Goal: Use online tool/utility: Utilize a website feature to perform a specific function

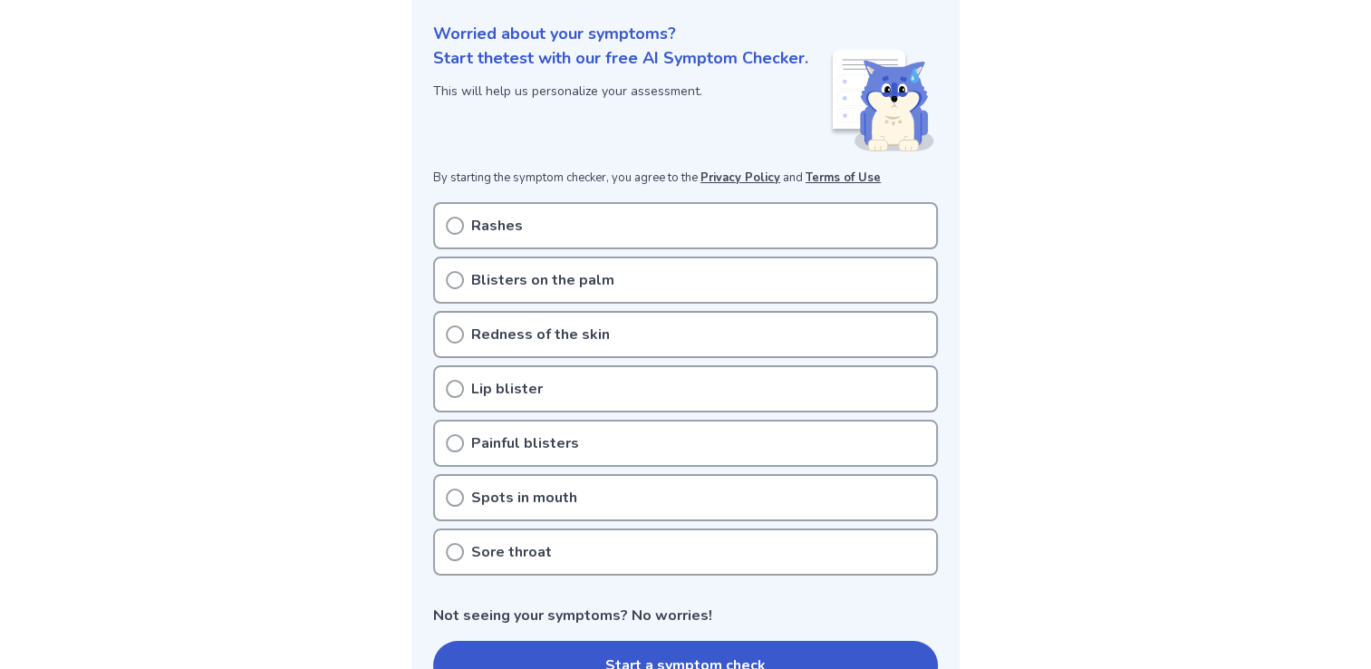
scroll to position [272, 0]
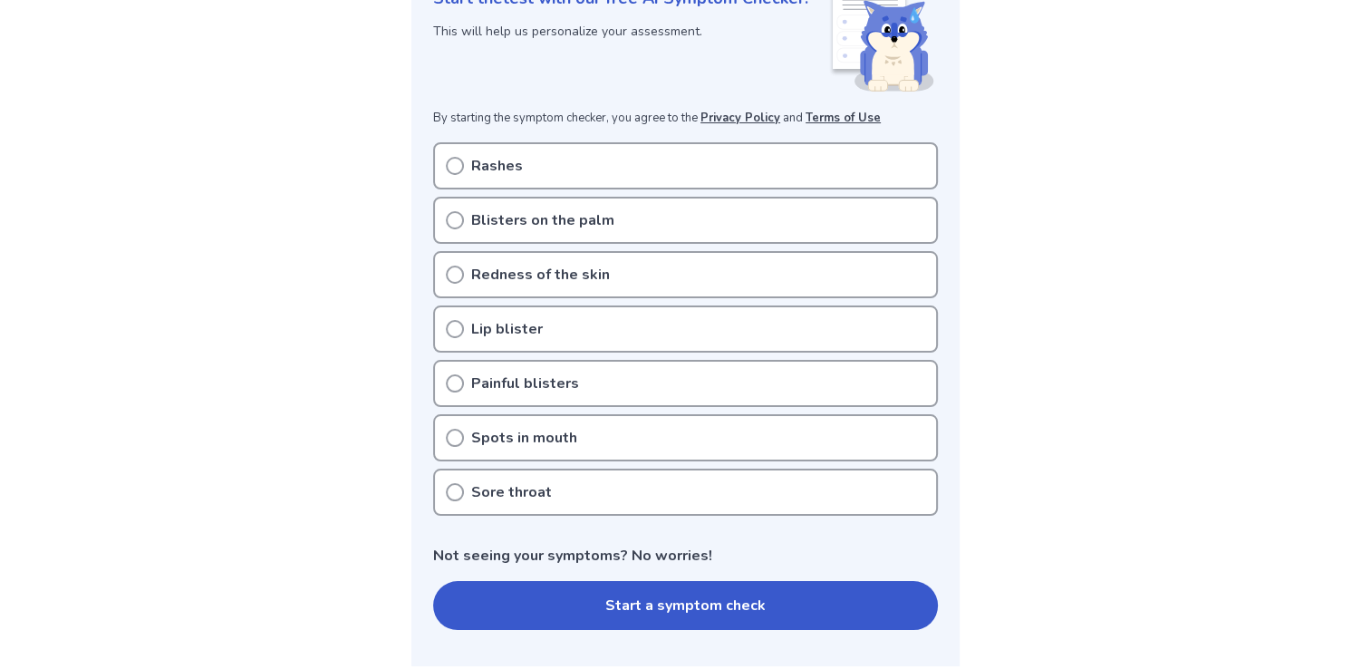
click at [454, 229] on icon at bounding box center [455, 220] width 18 height 18
click at [657, 630] on button "Start a symptom check" at bounding box center [685, 605] width 505 height 49
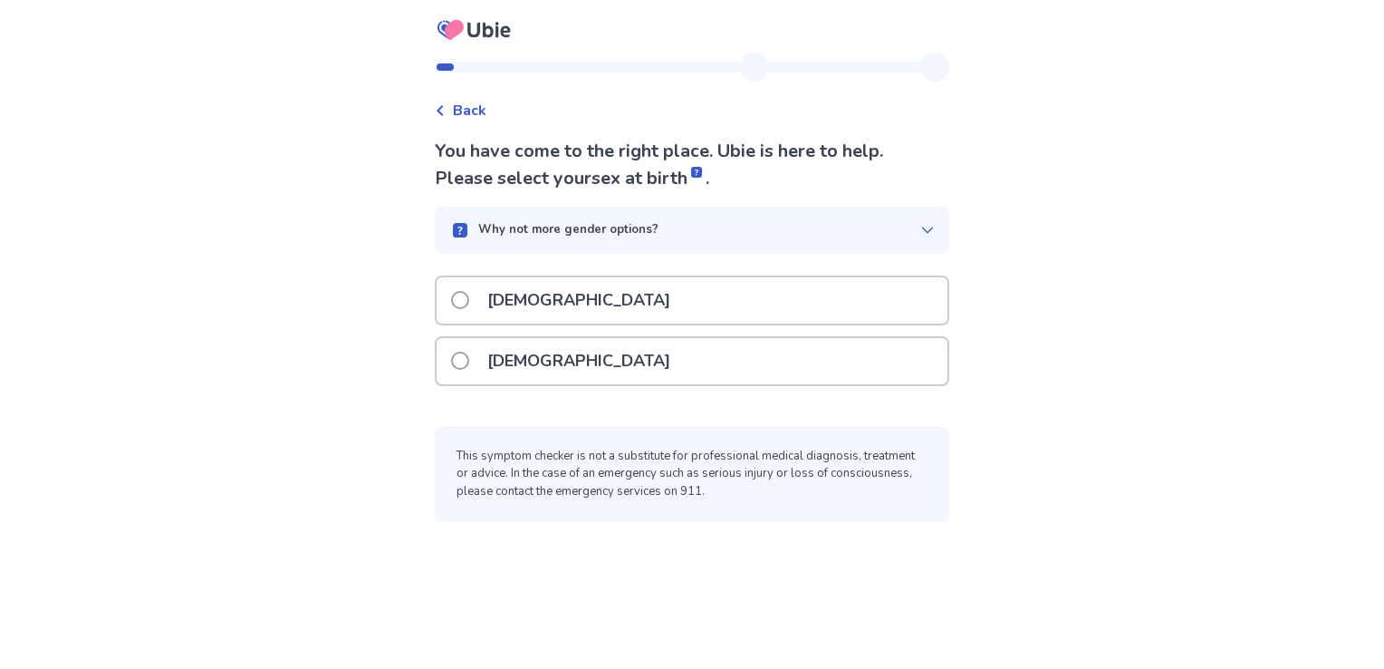
click at [469, 298] on span at bounding box center [460, 300] width 18 height 18
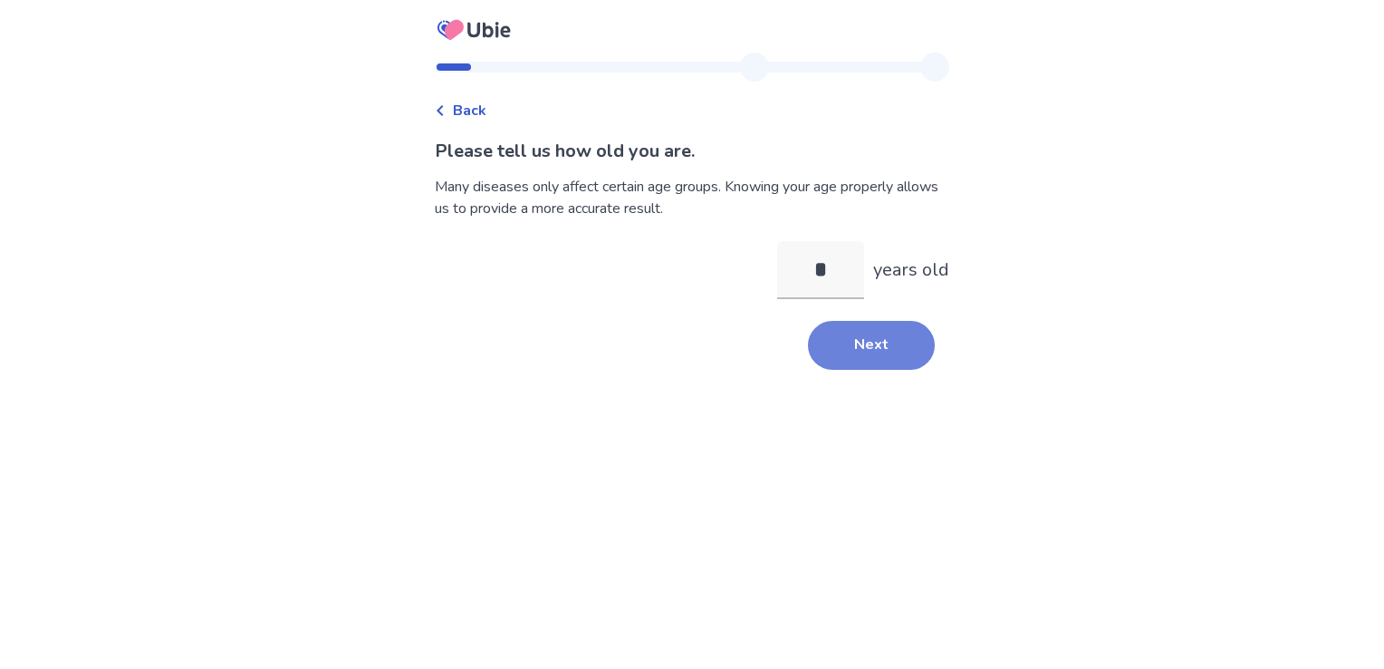
type input "*"
click at [874, 357] on button "Next" at bounding box center [871, 345] width 127 height 49
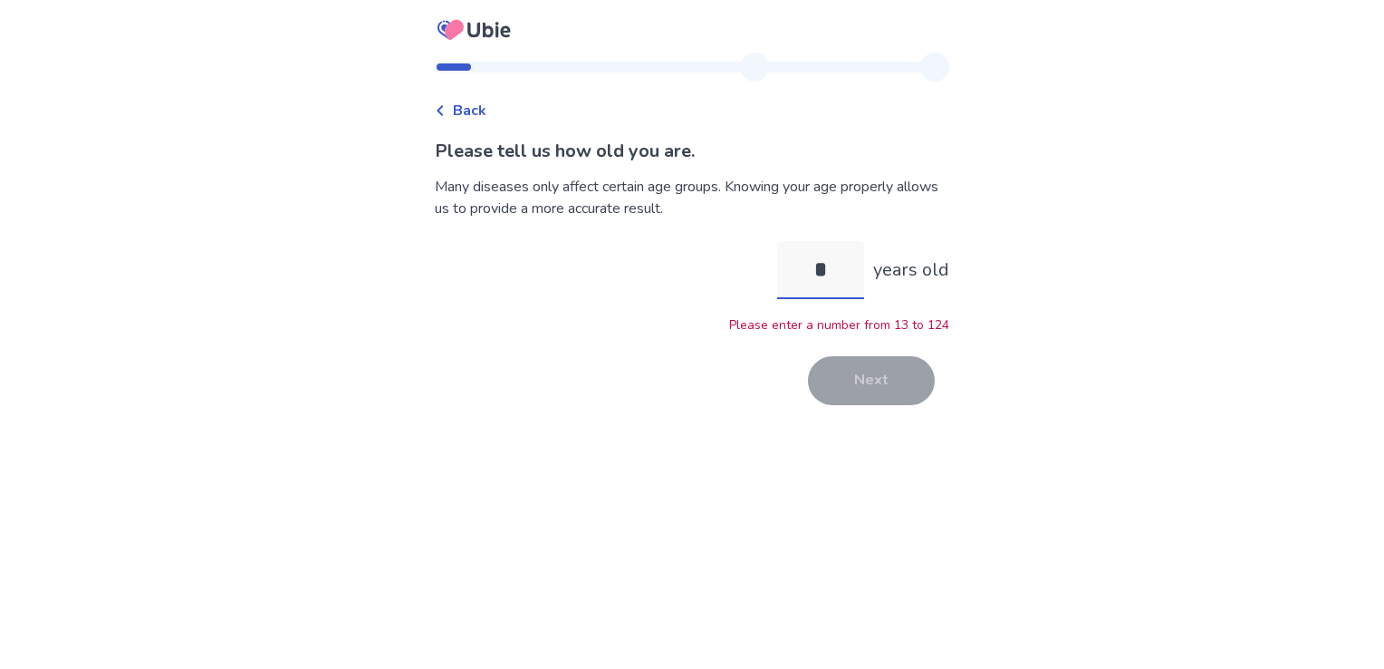
click at [830, 267] on input "*" at bounding box center [820, 270] width 87 height 58
type input "**"
click at [860, 374] on button "Next" at bounding box center [871, 380] width 127 height 49
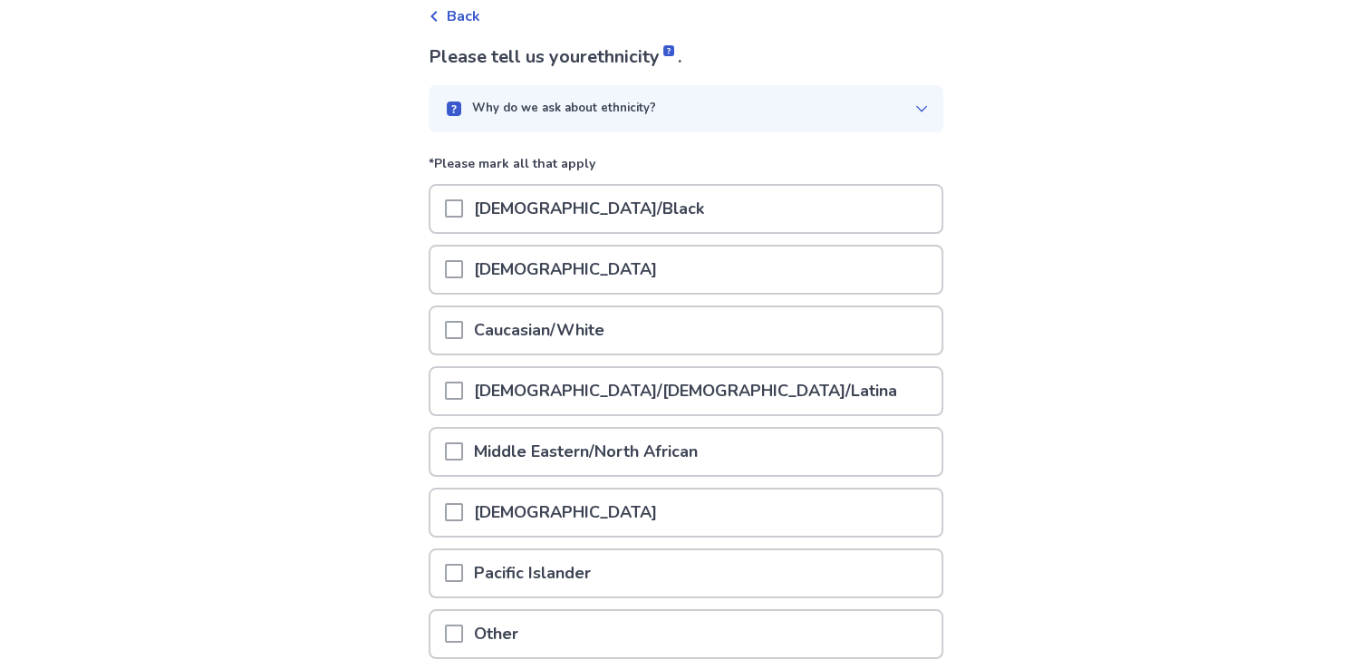
scroll to position [181, 0]
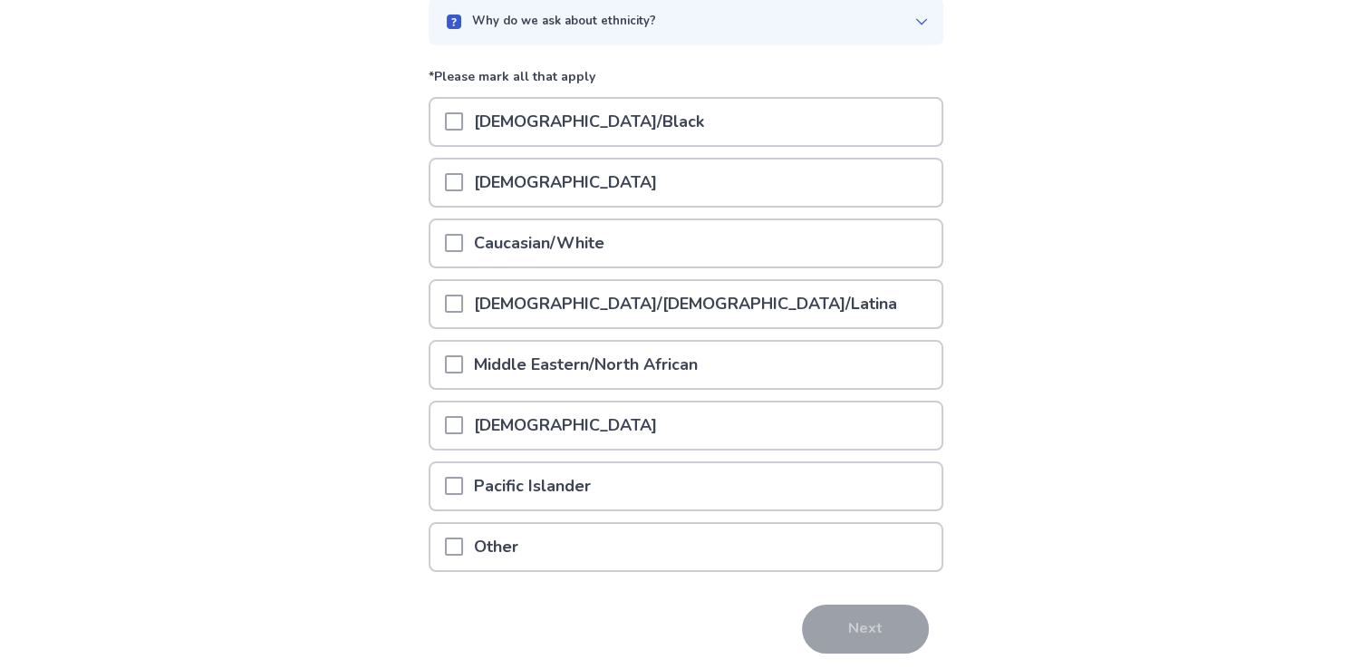
click at [463, 248] on span at bounding box center [454, 243] width 18 height 18
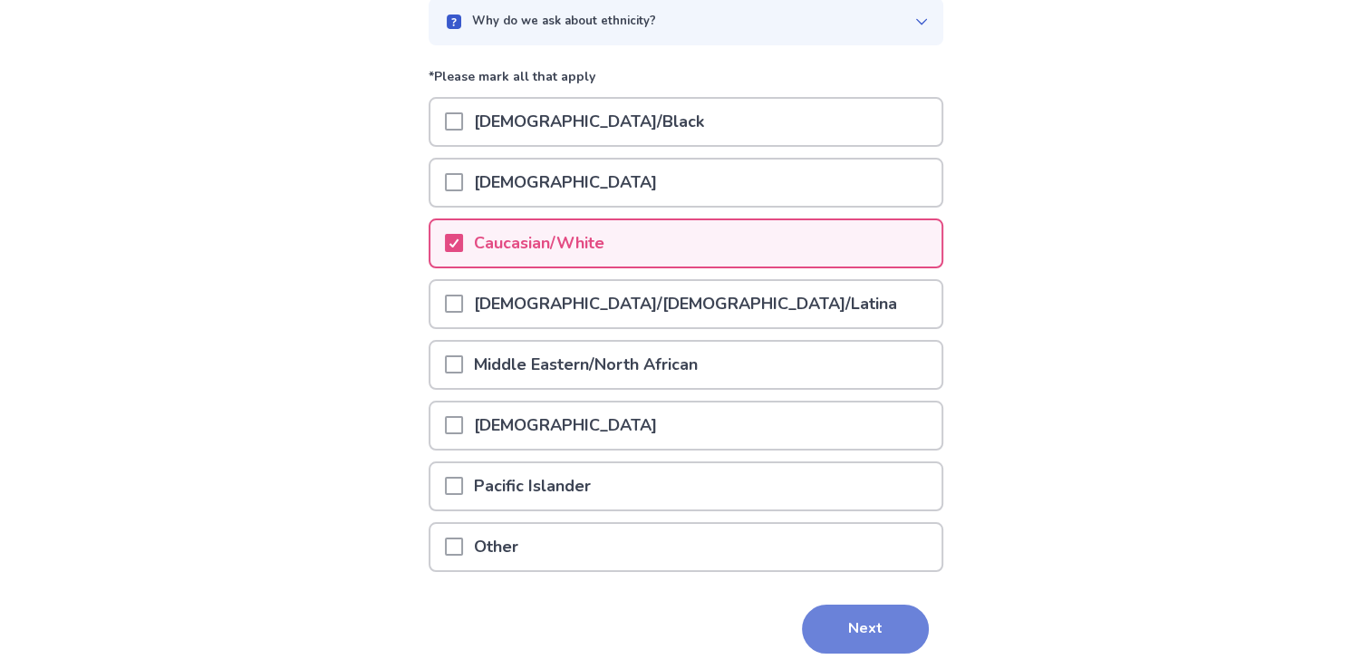
click at [888, 636] on button "Next" at bounding box center [865, 628] width 127 height 49
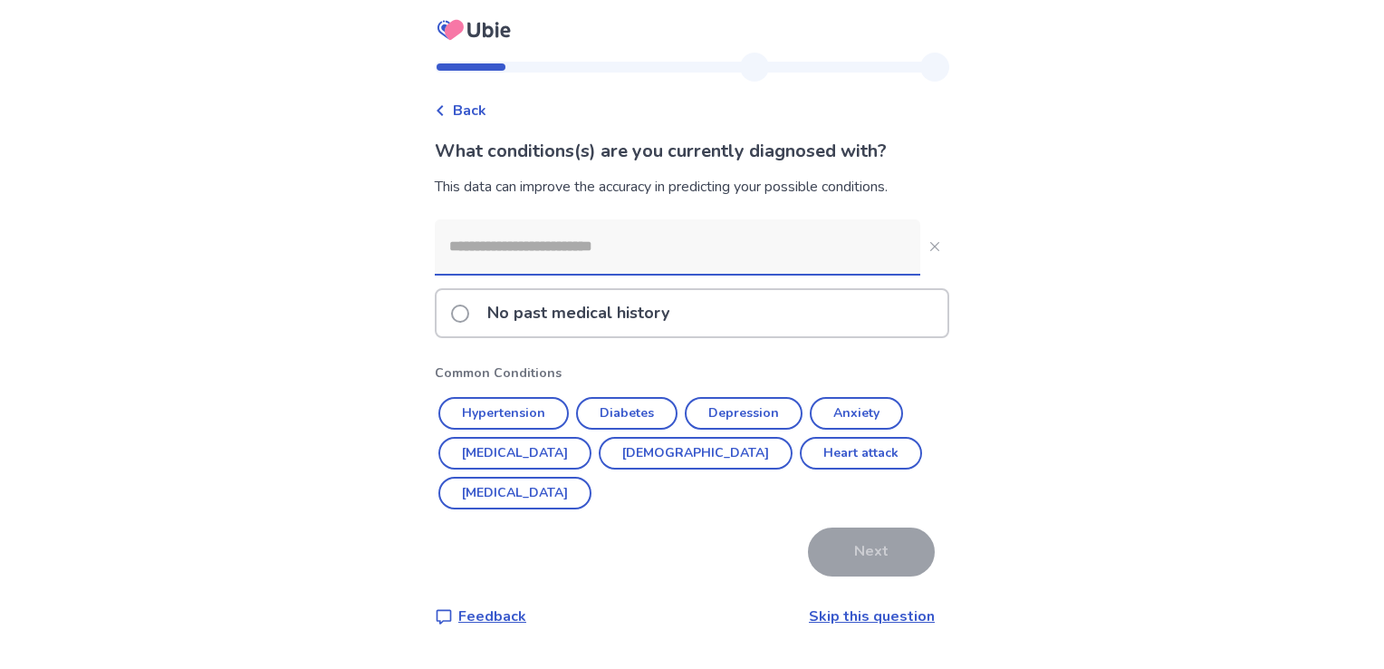
click at [875, 606] on link "Skip this question" at bounding box center [872, 616] width 126 height 20
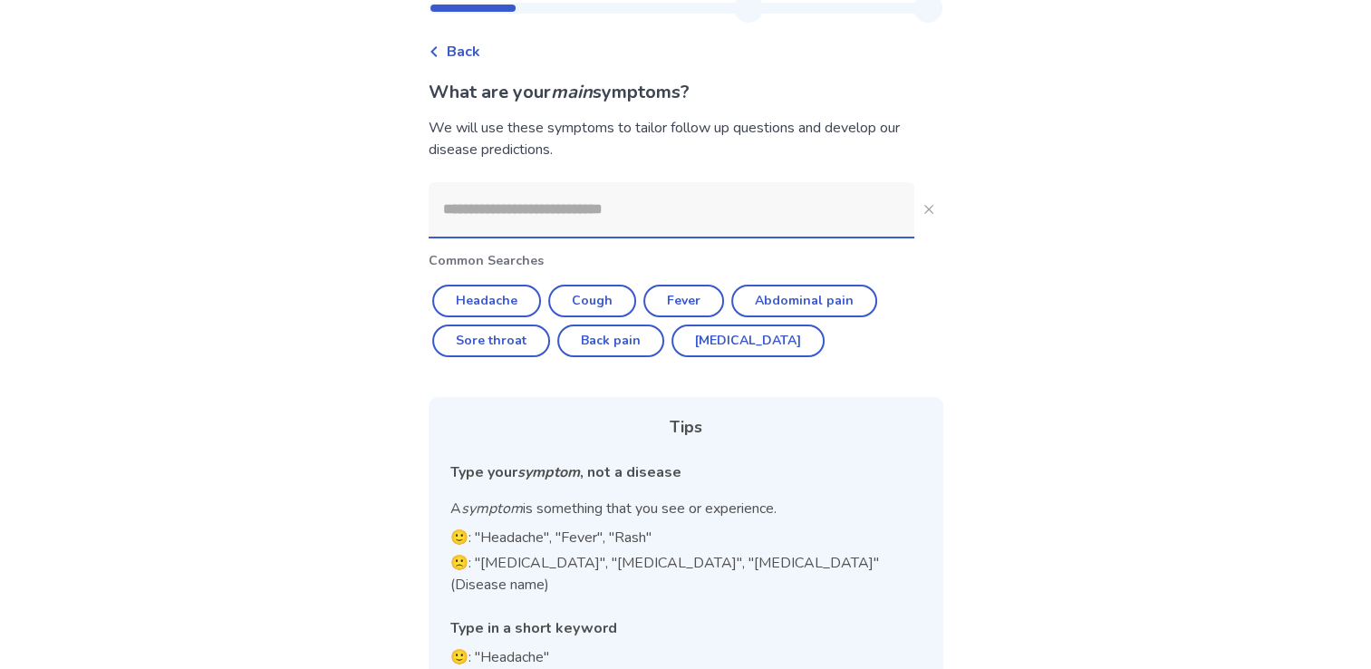
scroll to position [91, 0]
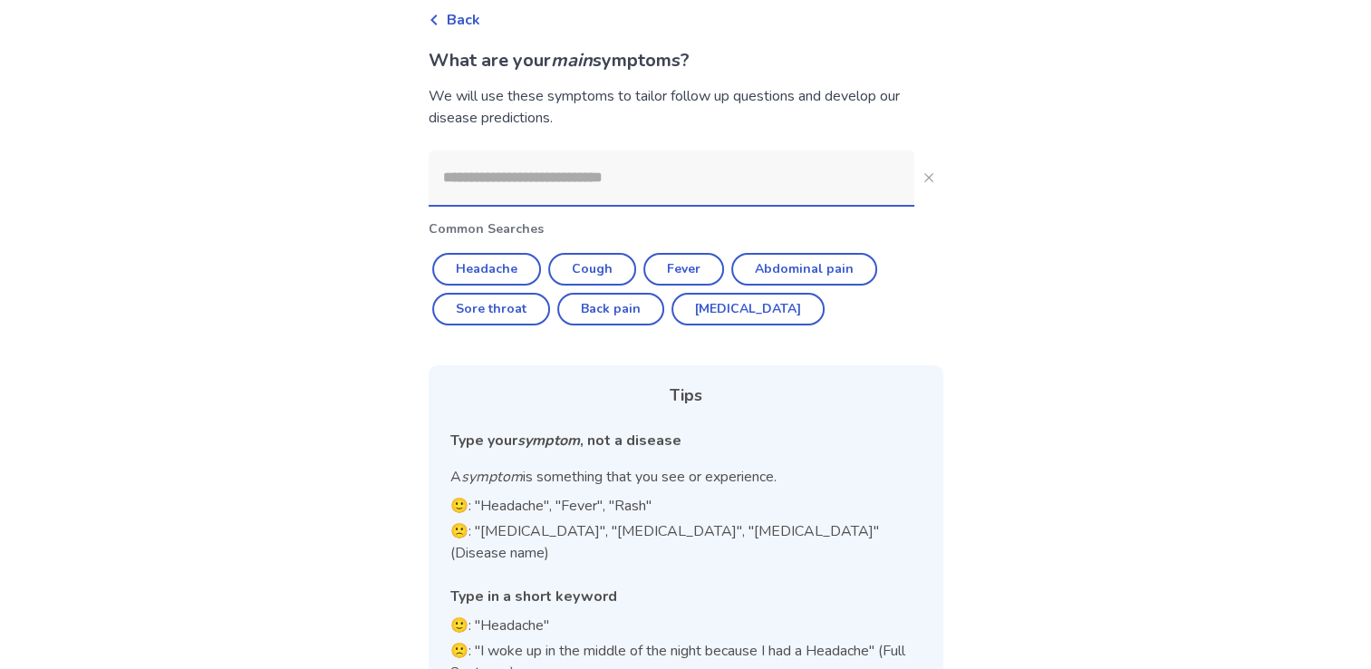
click at [834, 168] on input at bounding box center [672, 177] width 486 height 54
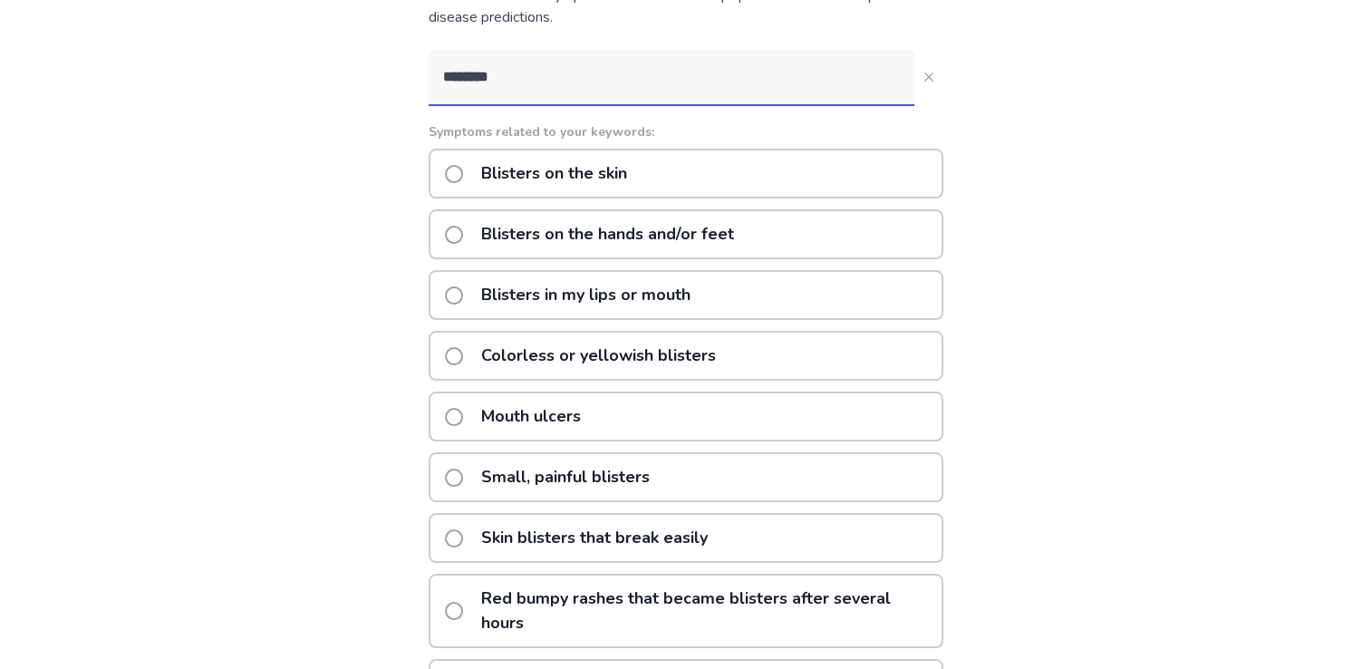
scroll to position [272, 0]
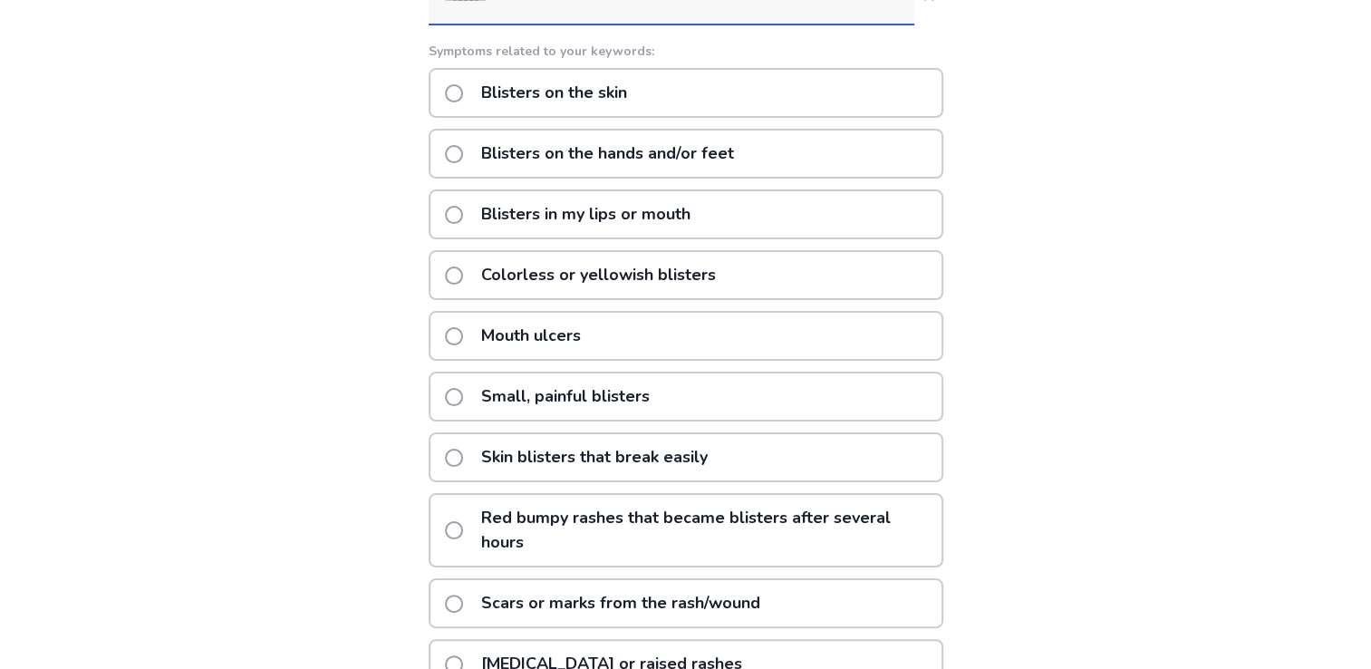
type input "********"
click at [463, 155] on span at bounding box center [454, 154] width 18 height 18
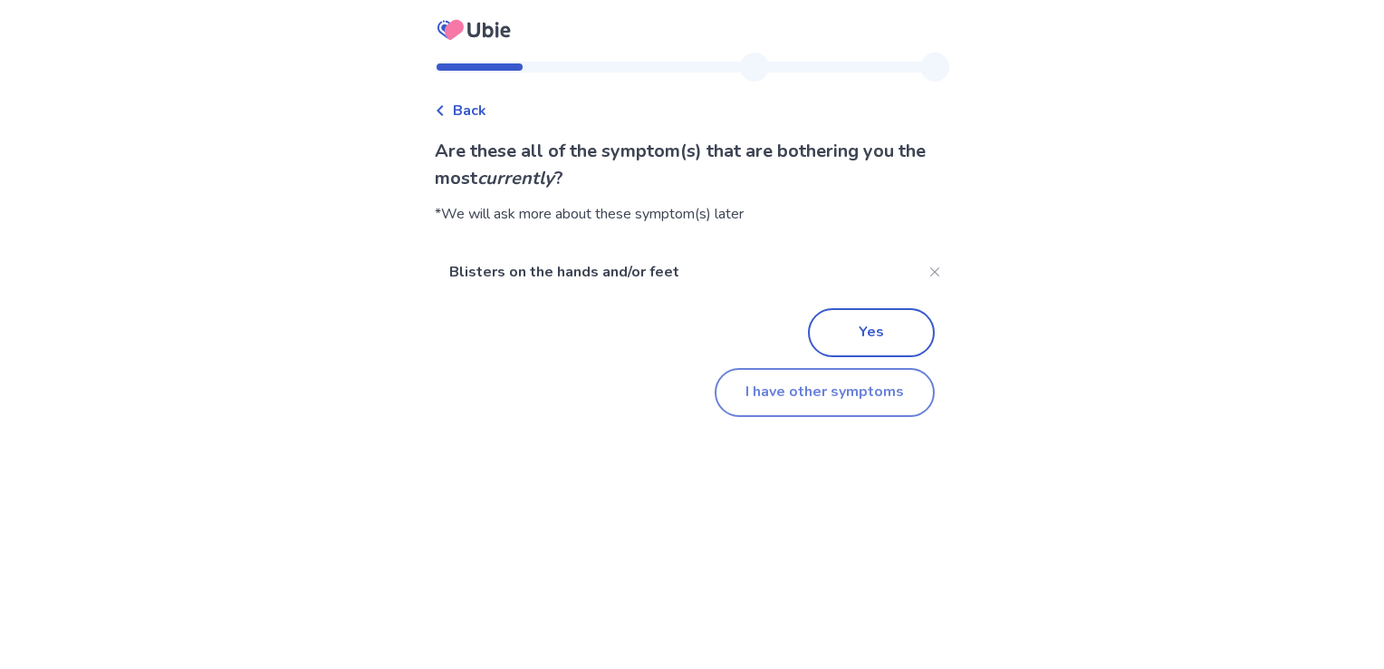
click at [810, 390] on button "I have other symptoms" at bounding box center [825, 392] width 220 height 49
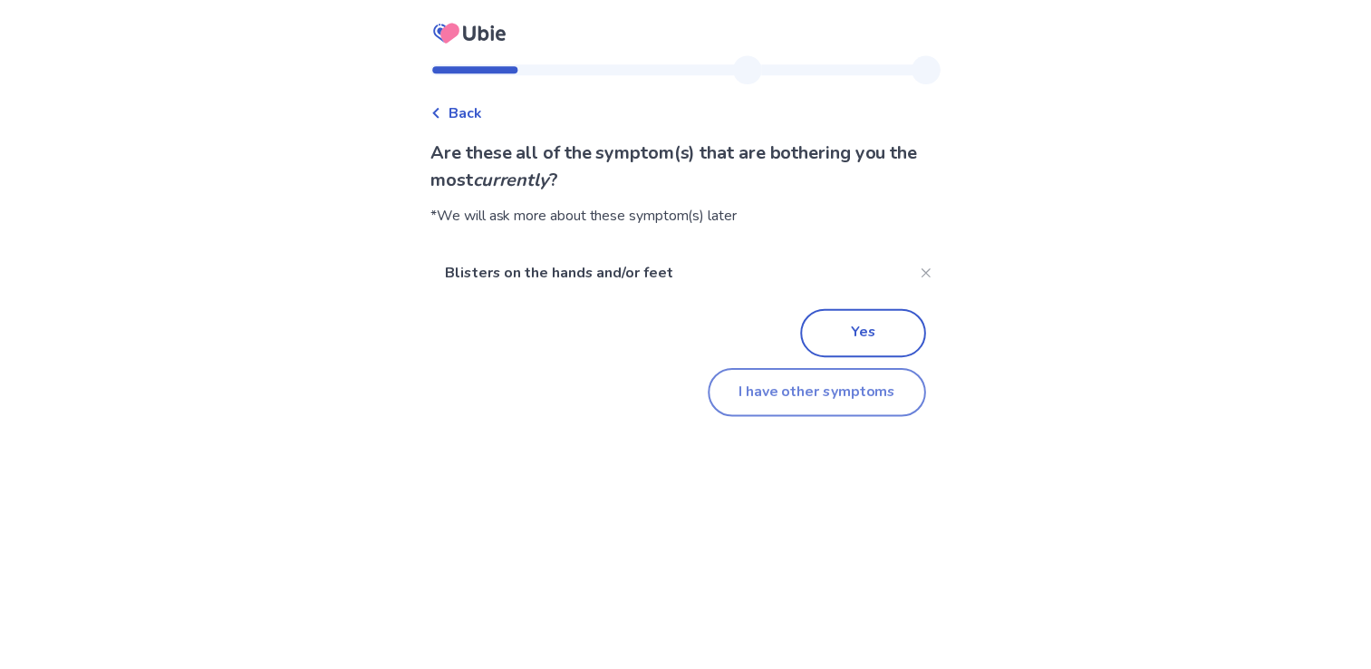
scroll to position [197, 0]
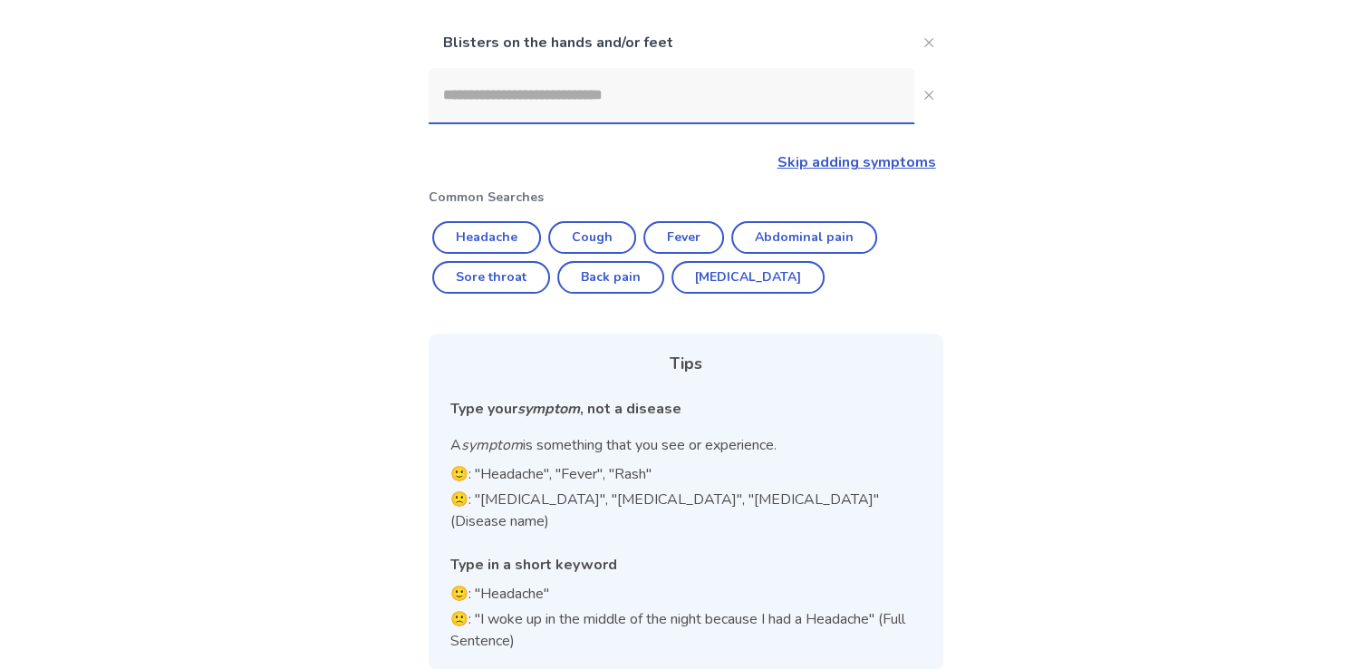
click at [768, 100] on input at bounding box center [672, 95] width 486 height 54
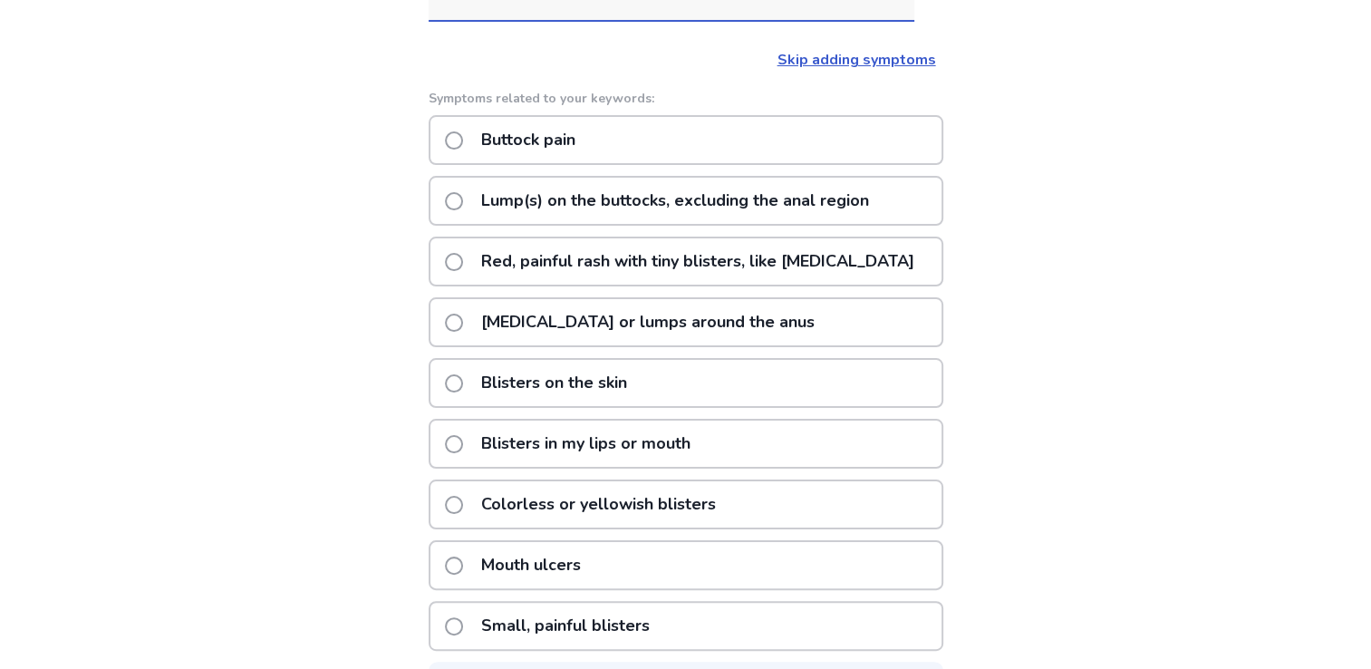
scroll to position [365, 0]
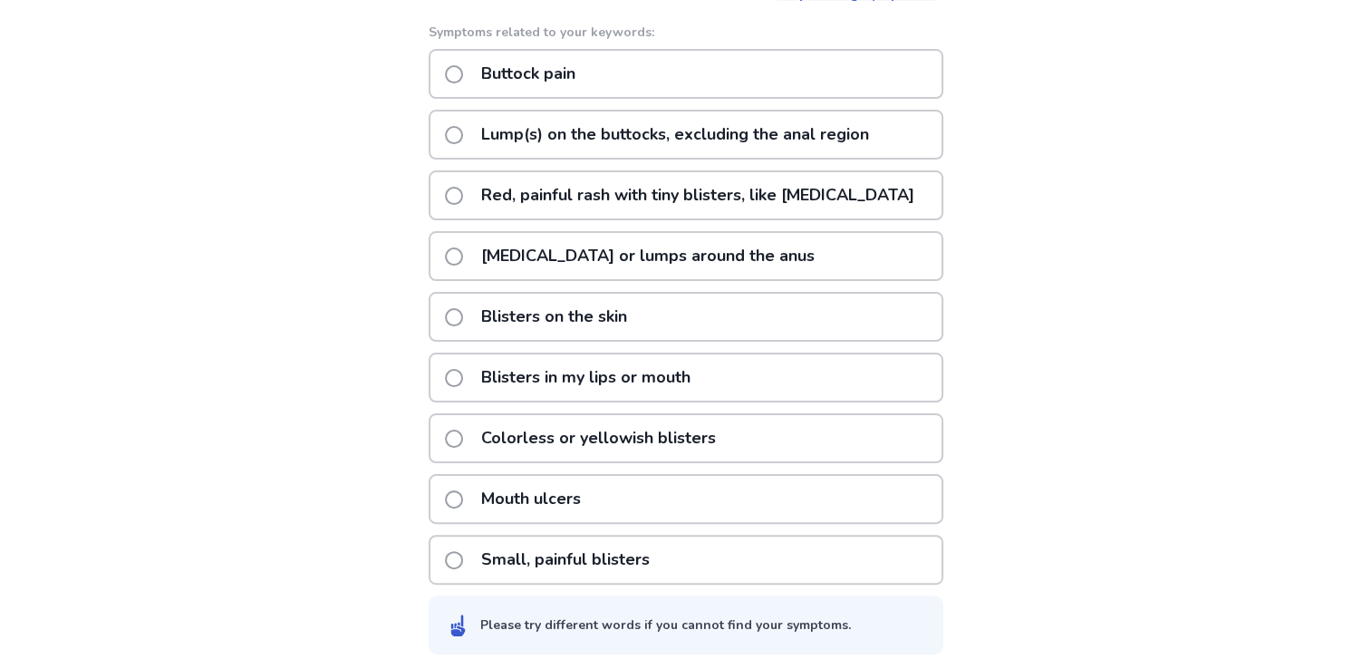
type input "**********"
click at [463, 193] on span at bounding box center [454, 196] width 18 height 18
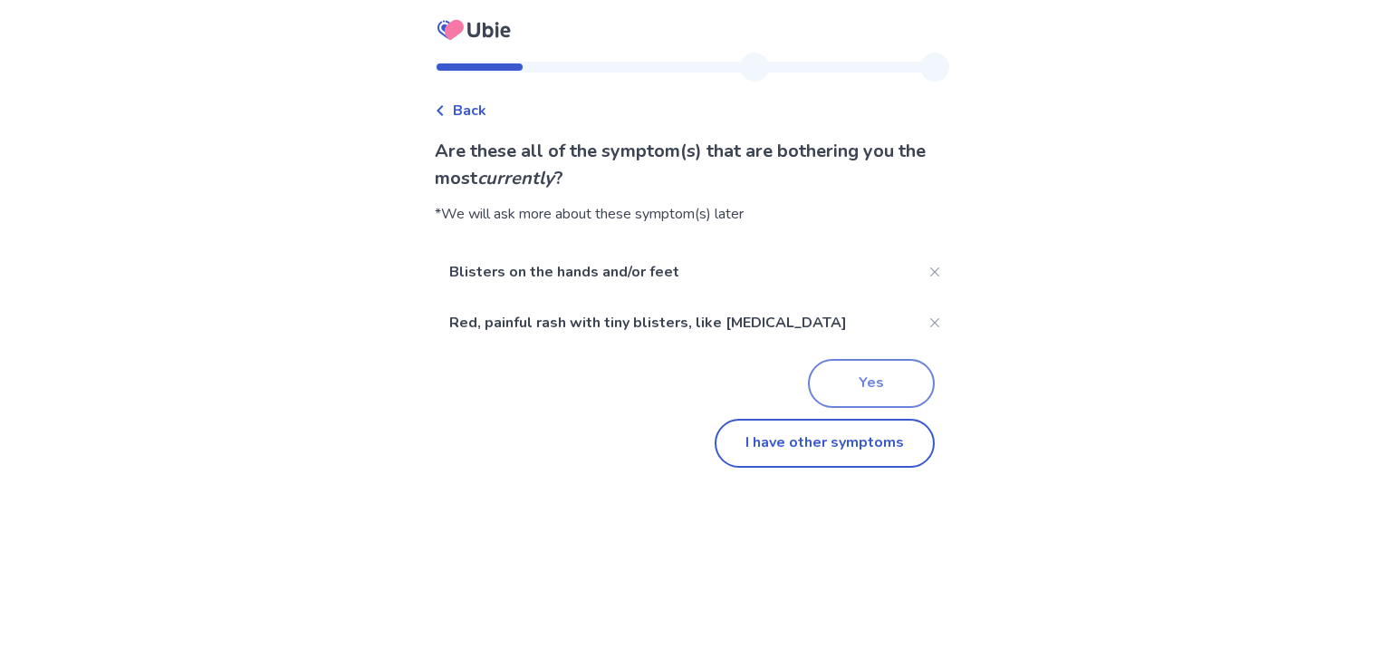
click at [842, 404] on button "Yes" at bounding box center [871, 383] width 127 height 49
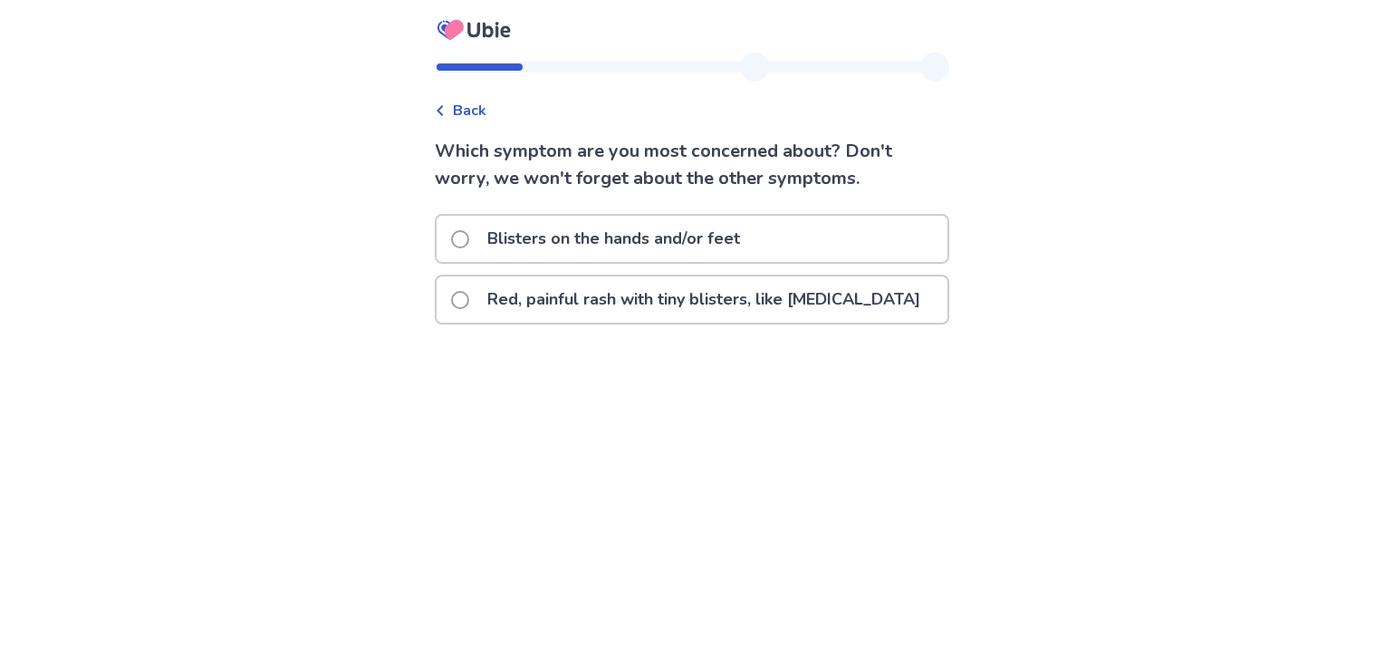
click at [469, 234] on span at bounding box center [460, 239] width 18 height 18
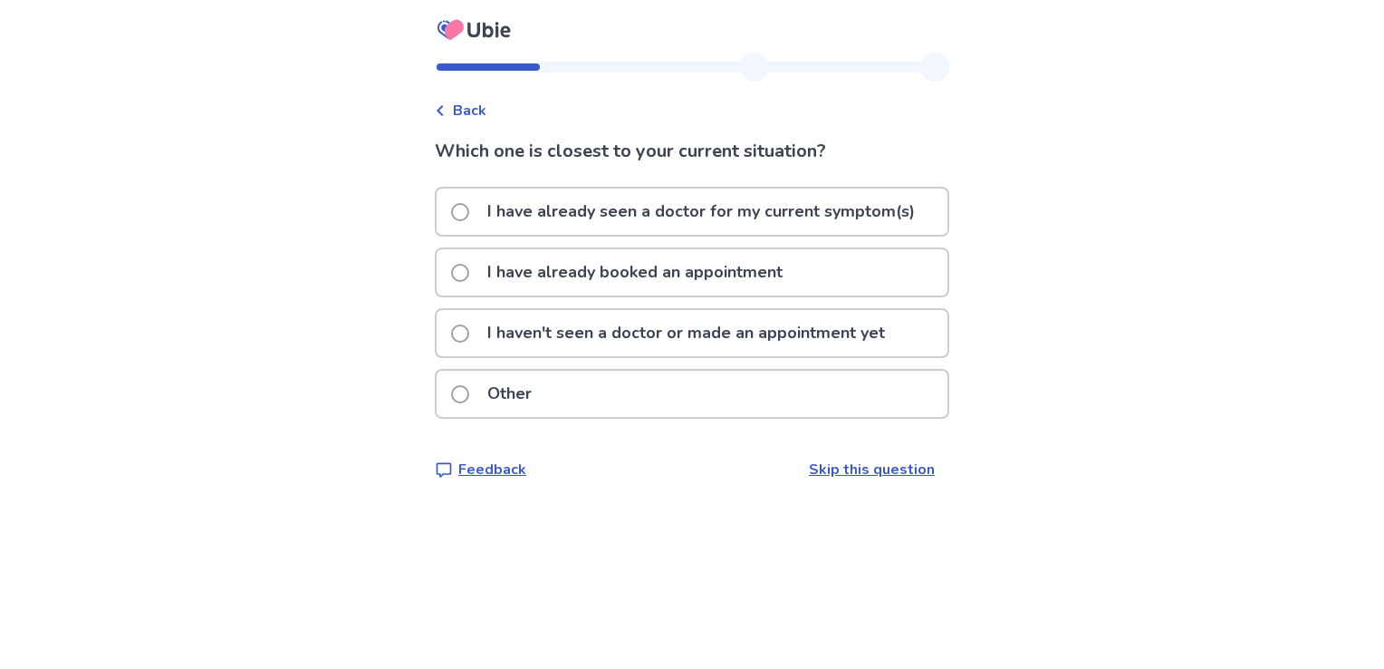
click at [469, 332] on span at bounding box center [460, 333] width 18 height 18
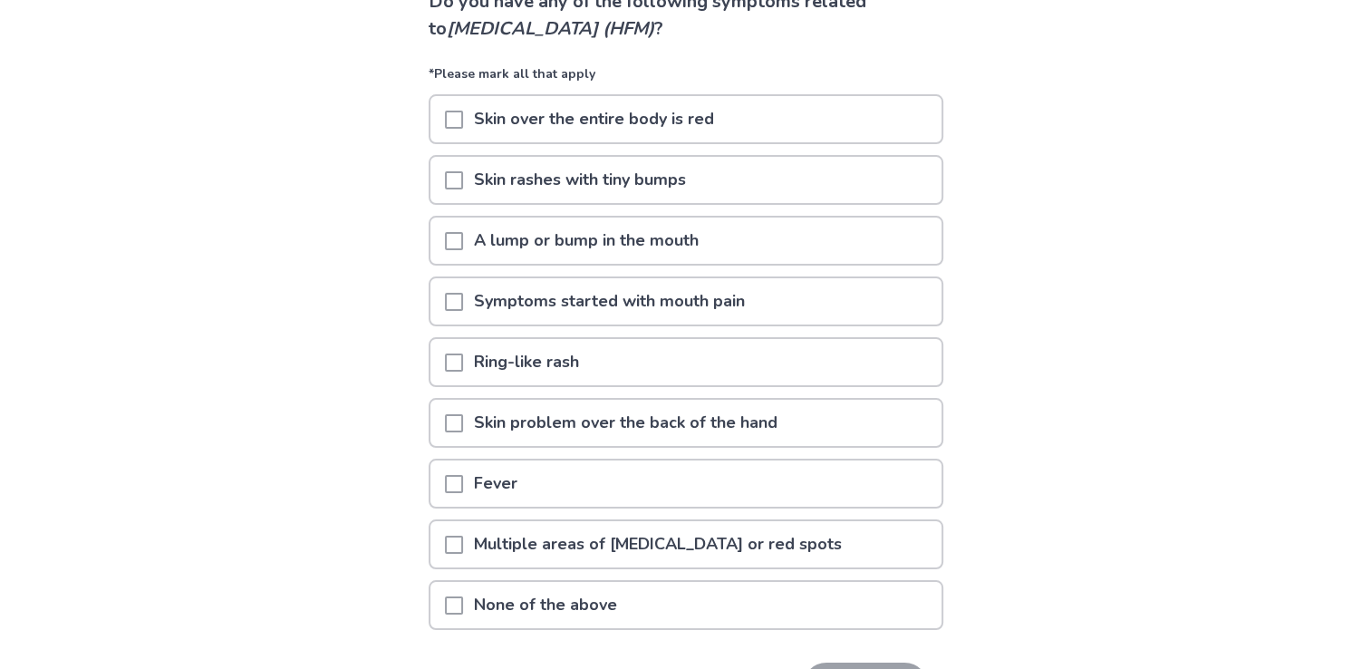
scroll to position [181, 0]
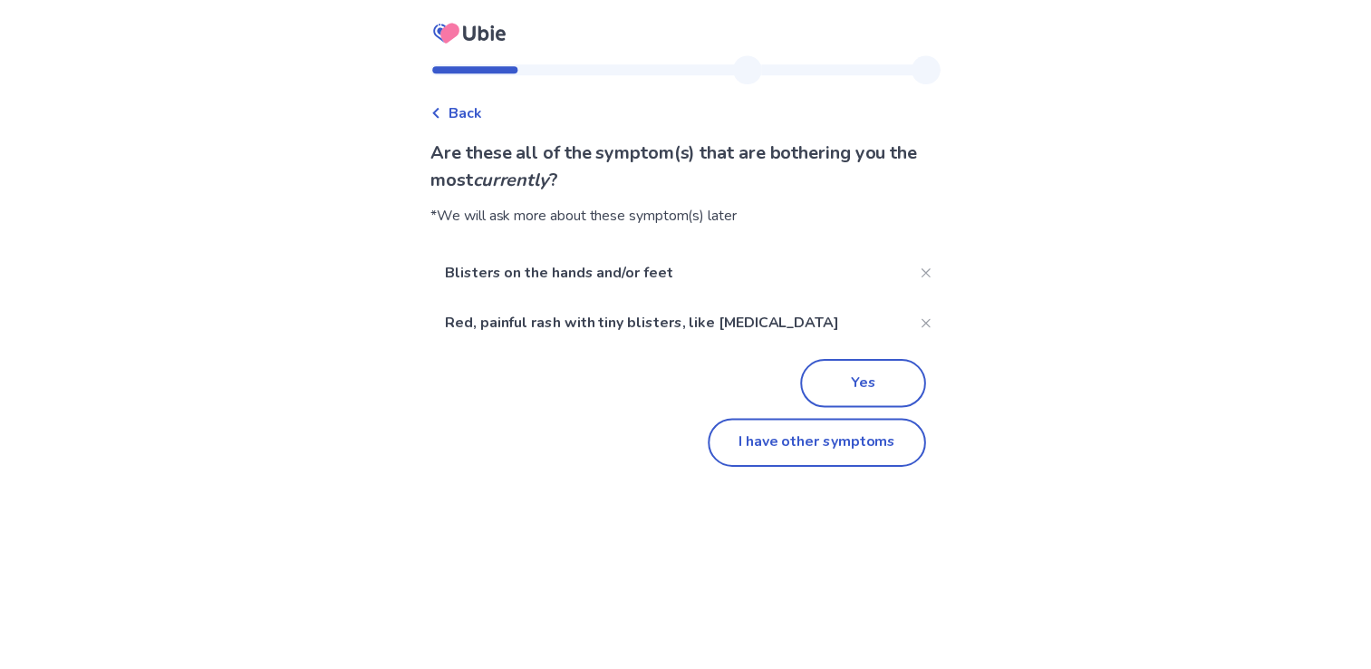
scroll to position [247, 0]
